Goal: Task Accomplishment & Management: Manage account settings

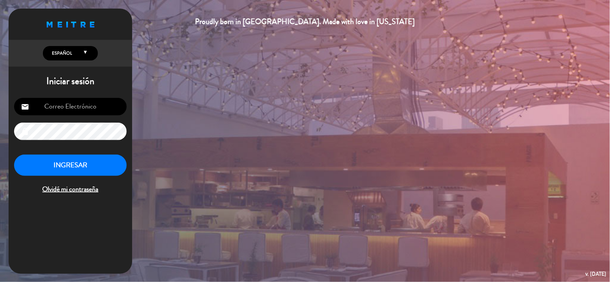
type input "[EMAIL_ADDRESS][DOMAIN_NAME]"
click at [90, 169] on button "INGRESAR" at bounding box center [70, 165] width 113 height 22
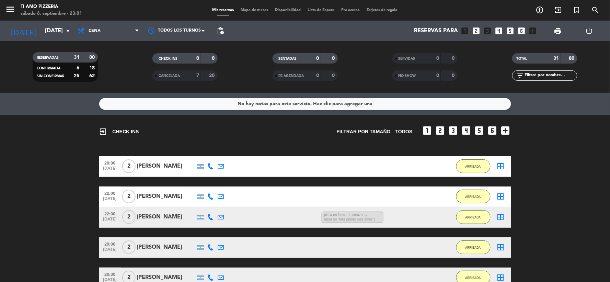
scroll to position [228, 0]
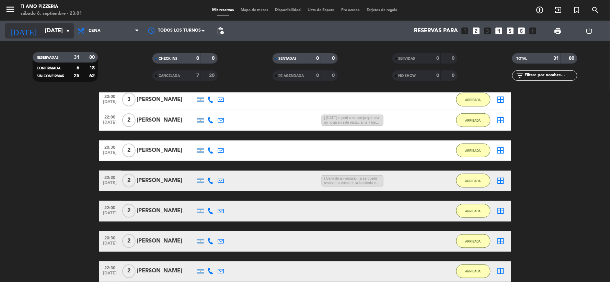
click at [64, 30] on icon "arrow_drop_down" at bounding box center [68, 31] width 8 height 8
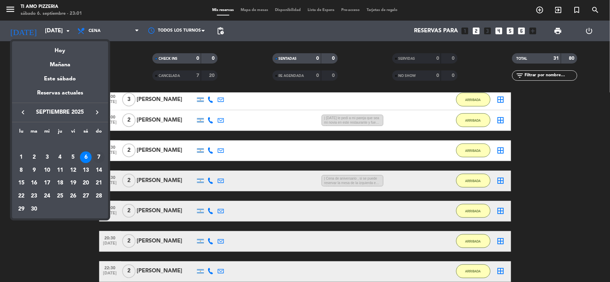
click at [94, 153] on div "7" at bounding box center [99, 157] width 12 height 12
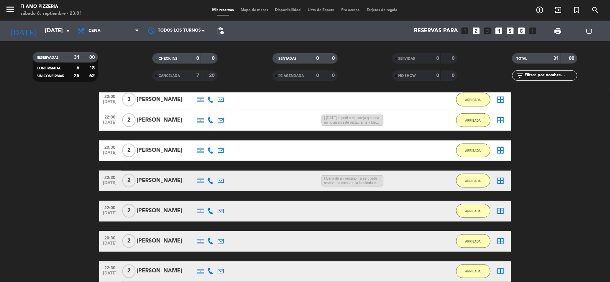
type input "[DATE]"
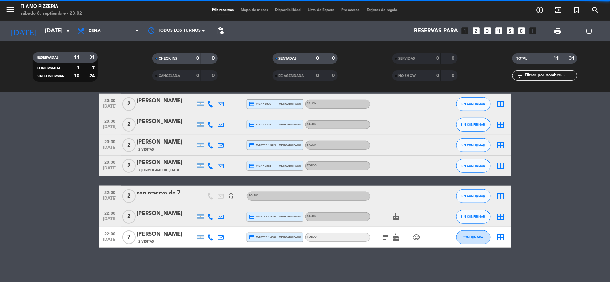
scroll to position [122, 0]
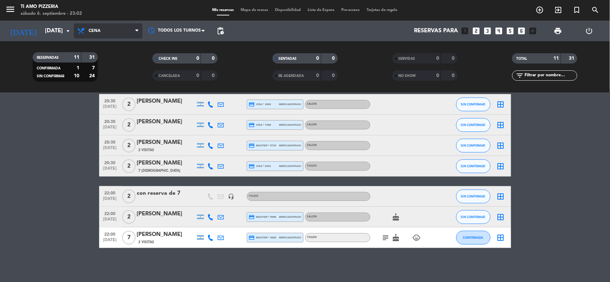
click at [101, 33] on span "Cena" at bounding box center [108, 30] width 69 height 15
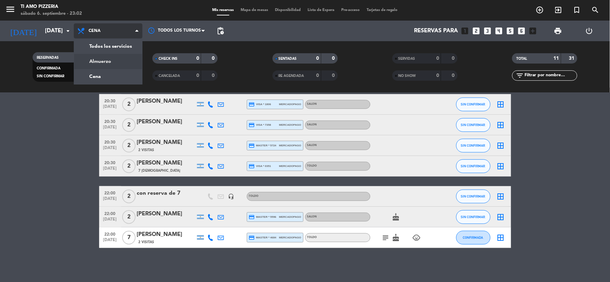
click at [100, 60] on div "menu TI AMO PIZZERIA [DATE] 6. septiembre - 23:02 Mis reservas Mapa de mesas Di…" at bounding box center [305, 46] width 610 height 93
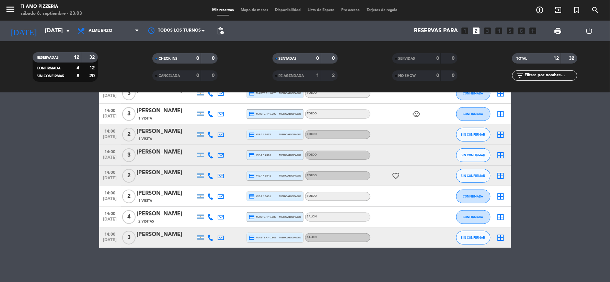
scroll to position [0, 0]
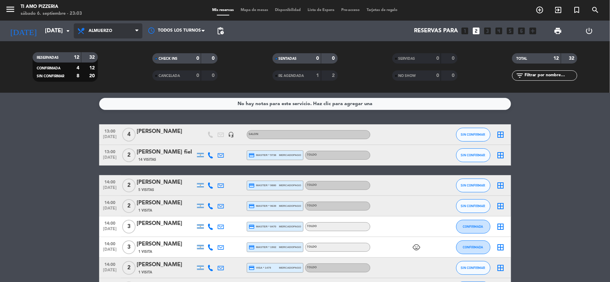
click at [102, 30] on span "Almuerzo" at bounding box center [101, 30] width 24 height 5
click at [110, 72] on div "menu TI AMO PIZZERIA [DATE] 6. septiembre - 23:03 Mis reservas Mapa de mesas Di…" at bounding box center [305, 46] width 610 height 93
